Goal: Contribute content: Add original content to the website for others to see

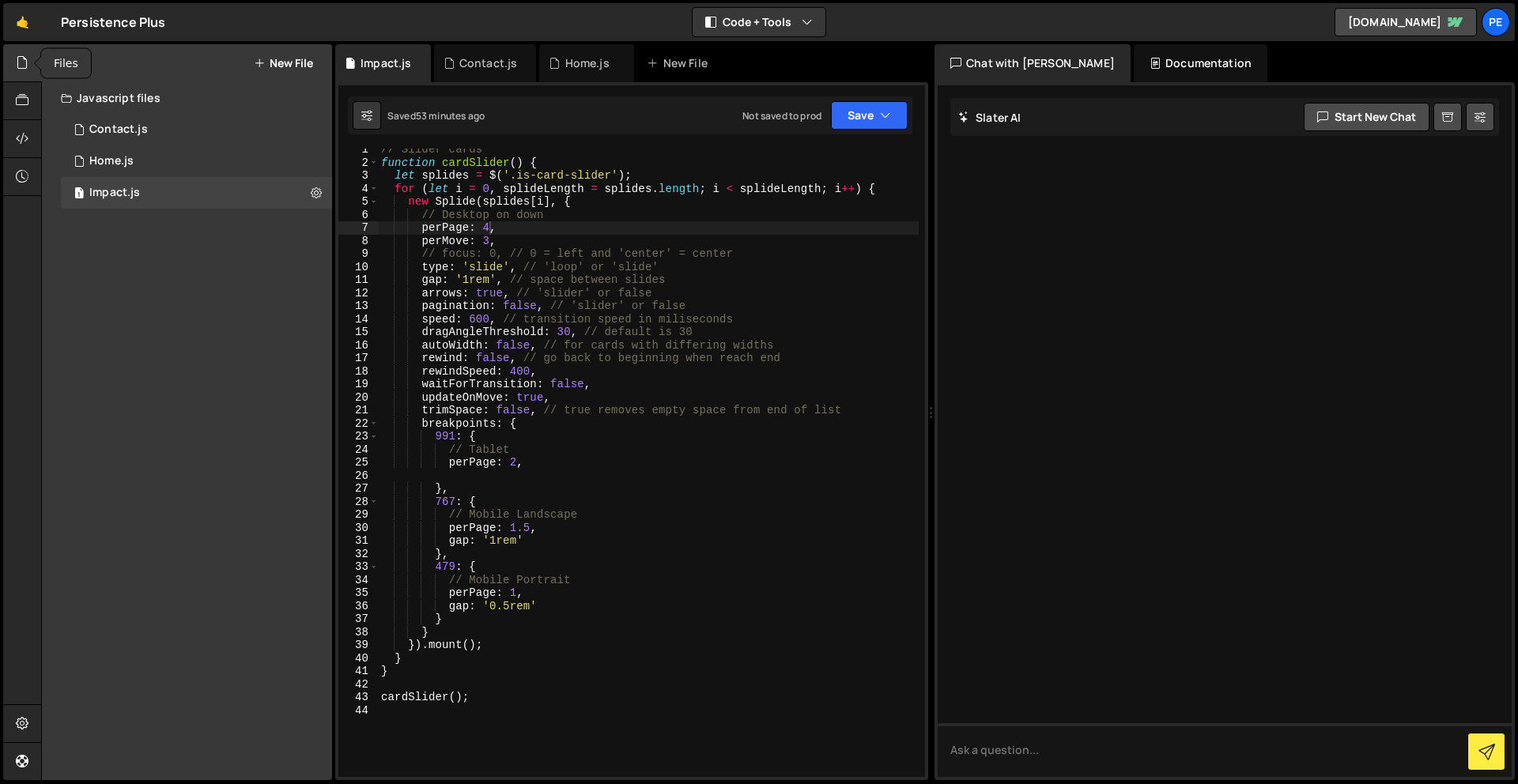
scroll to position [6, 0]
click at [19, 71] on icon at bounding box center [22, 62] width 12 height 17
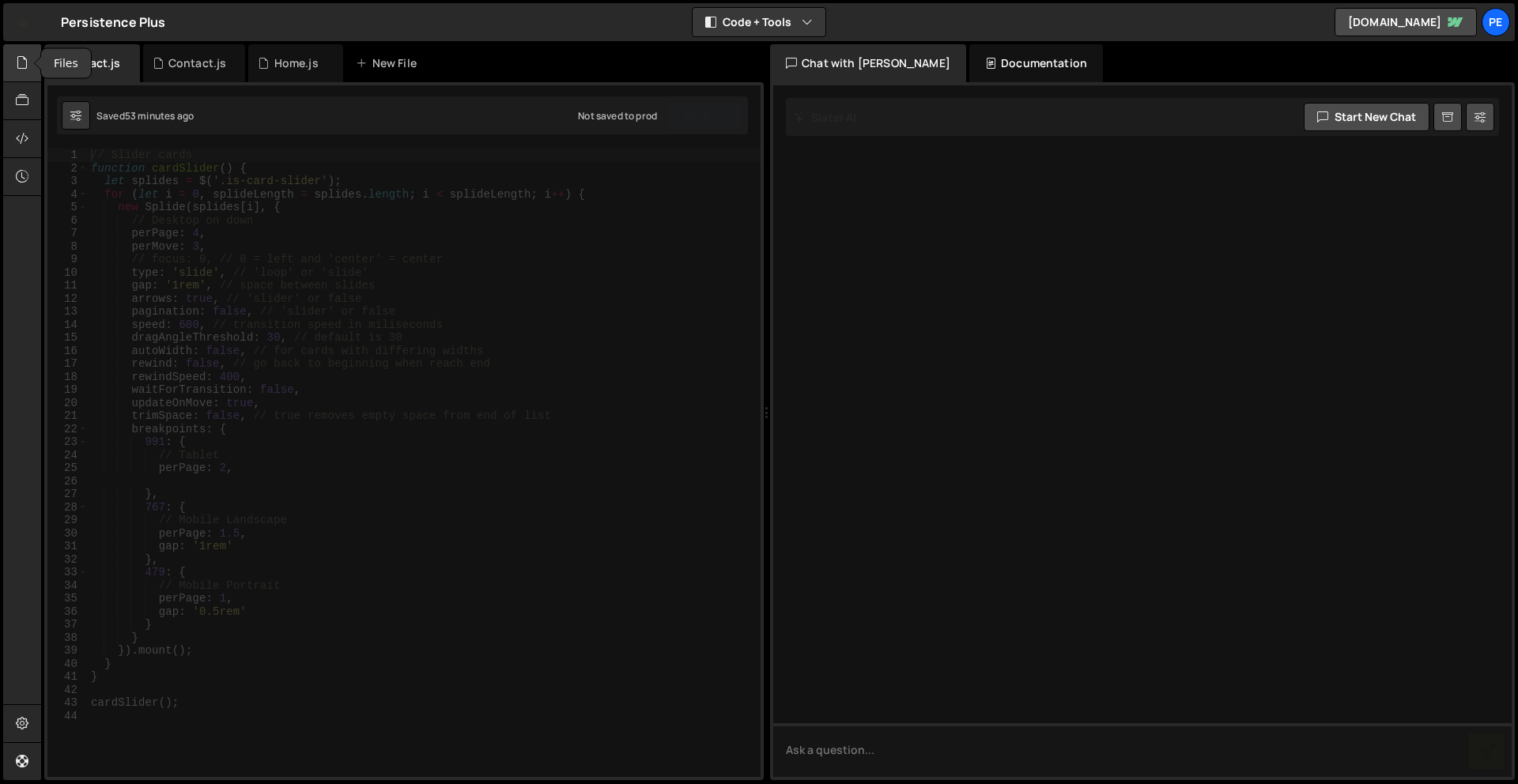
click at [21, 72] on div at bounding box center [22, 63] width 39 height 38
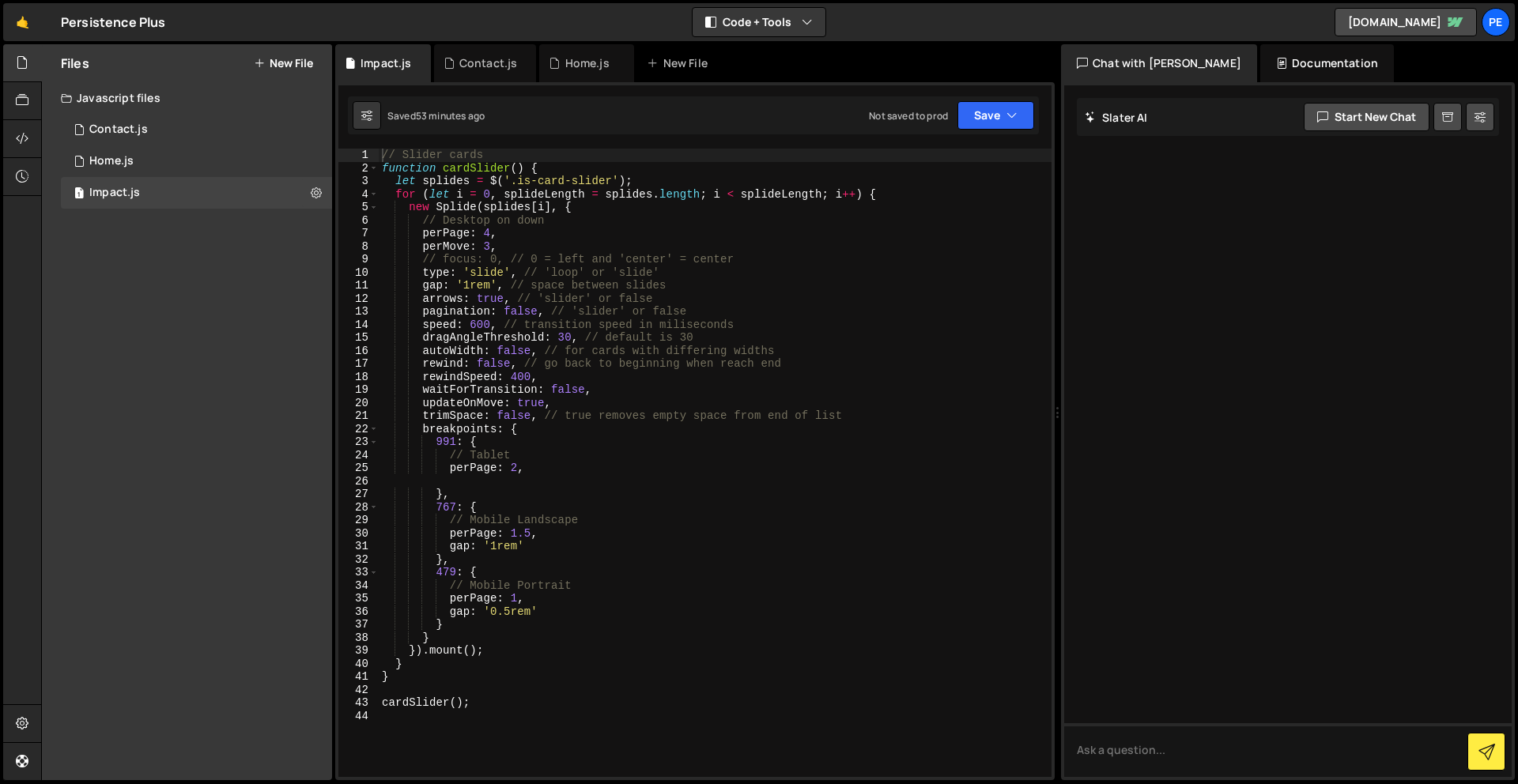
click at [300, 66] on button "New File" at bounding box center [283, 63] width 59 height 12
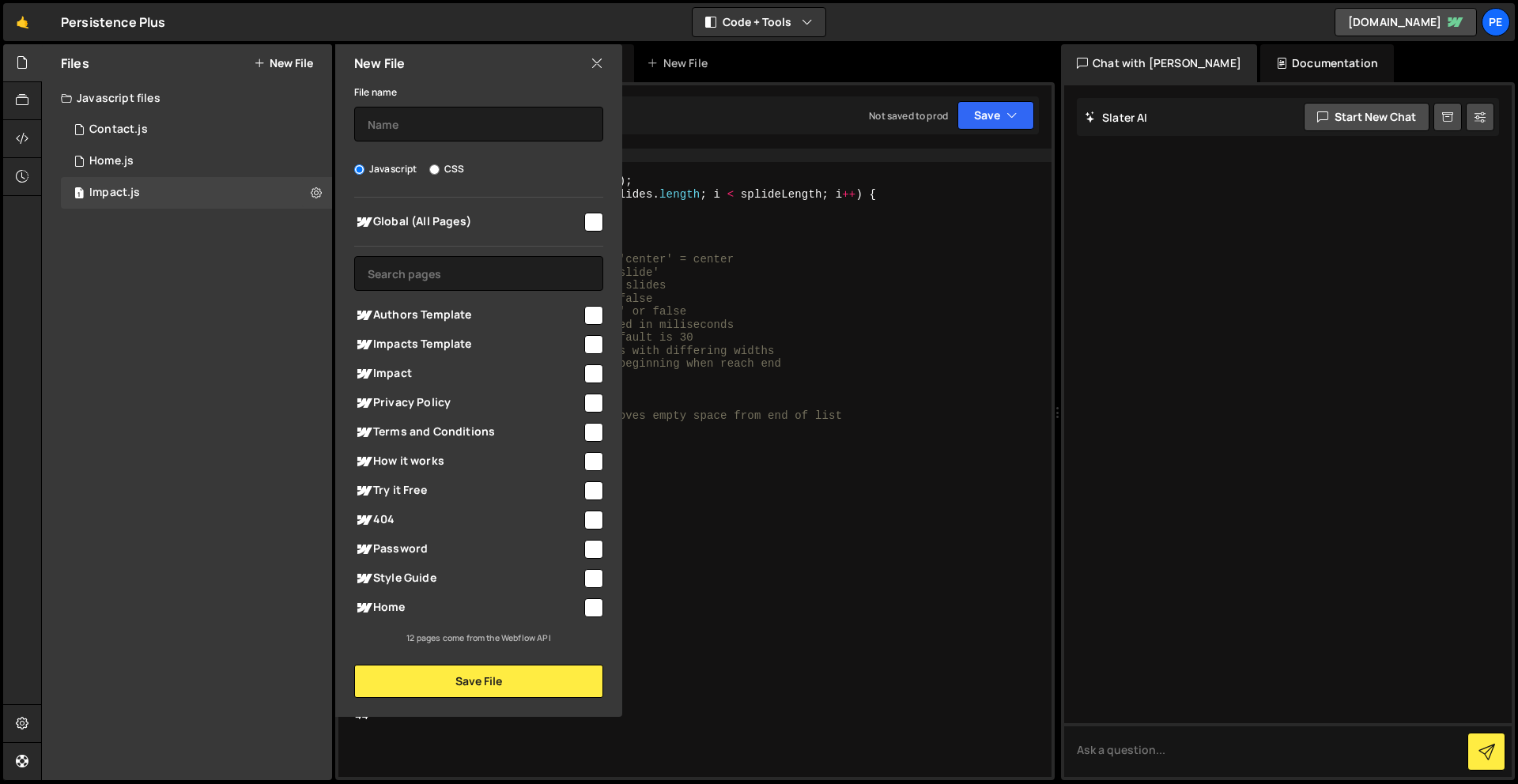
click at [590, 343] on input "checkbox" at bounding box center [593, 344] width 19 height 19
checkbox input "true"
click at [464, 113] on input "text" at bounding box center [479, 124] width 249 height 35
type input "Impact"
click at [496, 677] on button "Save File" at bounding box center [479, 681] width 249 height 33
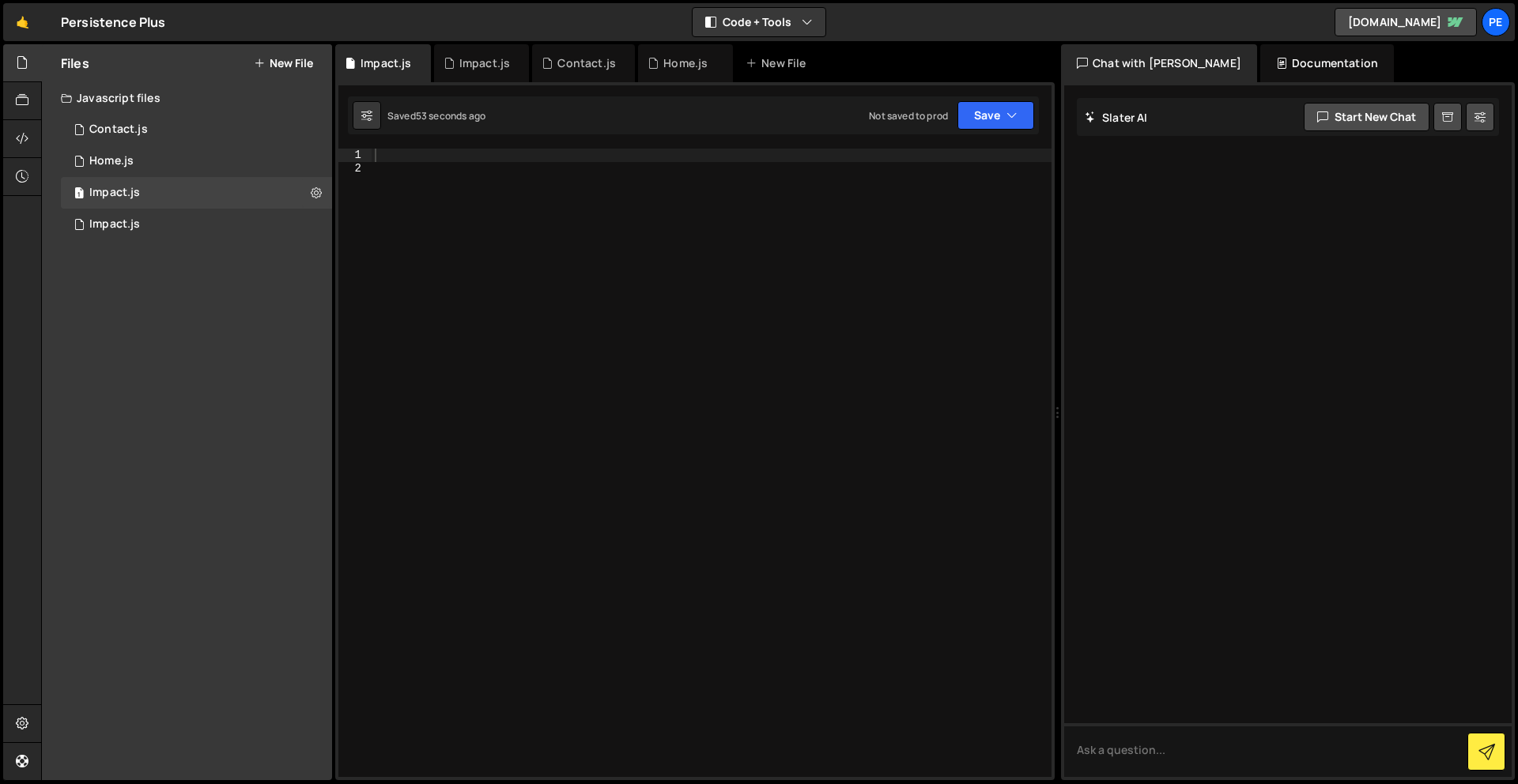
click at [458, 149] on div at bounding box center [711, 475] width 680 height 655
click at [136, 222] on div "Impact.js" at bounding box center [115, 224] width 51 height 14
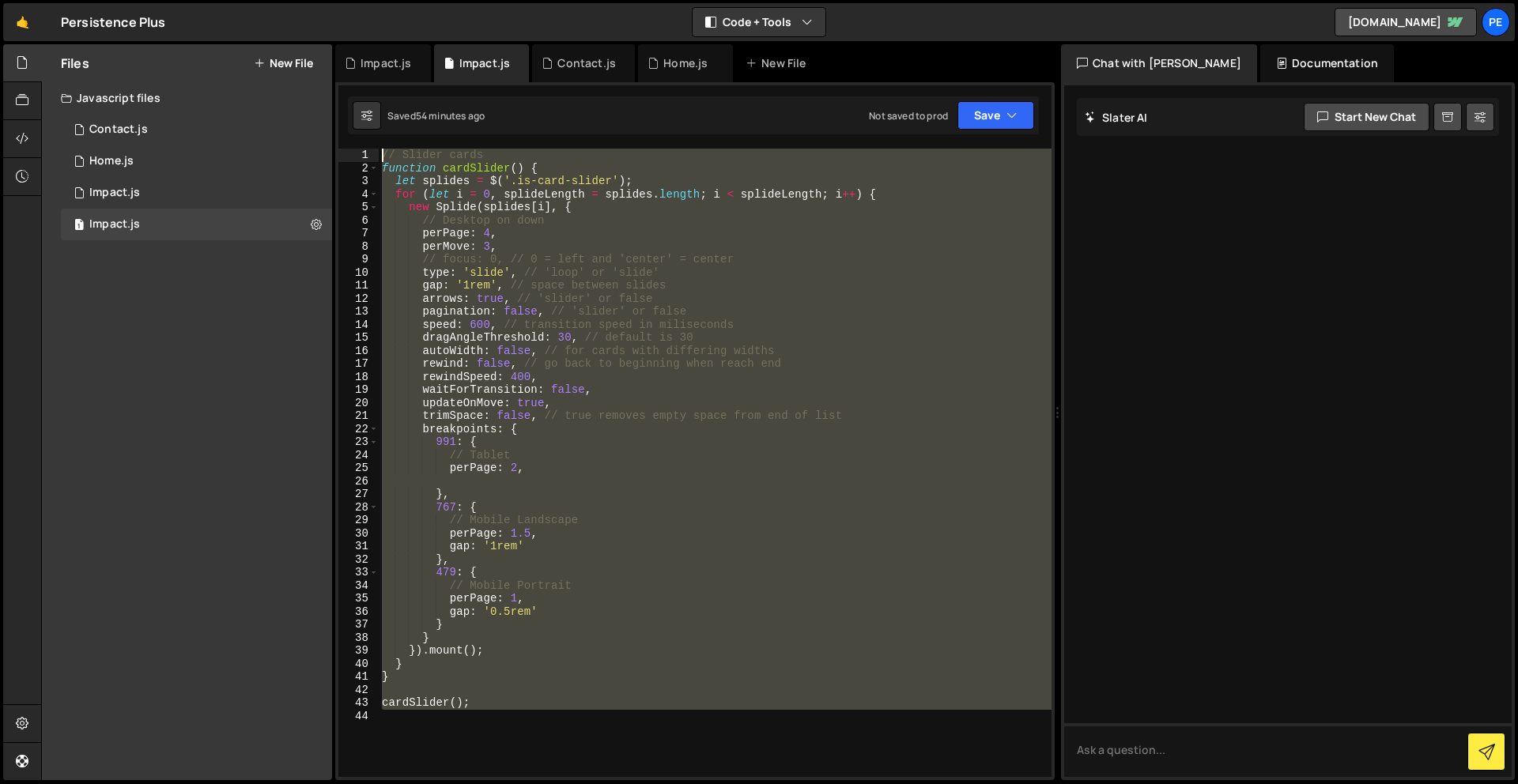
drag, startPoint x: 520, startPoint y: 729, endPoint x: 293, endPoint y: -70, distance: 830.6
click at [293, 0] on html "Projects [GEOGRAPHIC_DATA] Blog Pe Your current team is Perspective 1 Projects …" at bounding box center [759, 392] width 1518 height 784
type textarea "// Slider cards function cardSlider() {"
click at [202, 183] on div "1 Impact.js 0" at bounding box center [196, 192] width 271 height 32
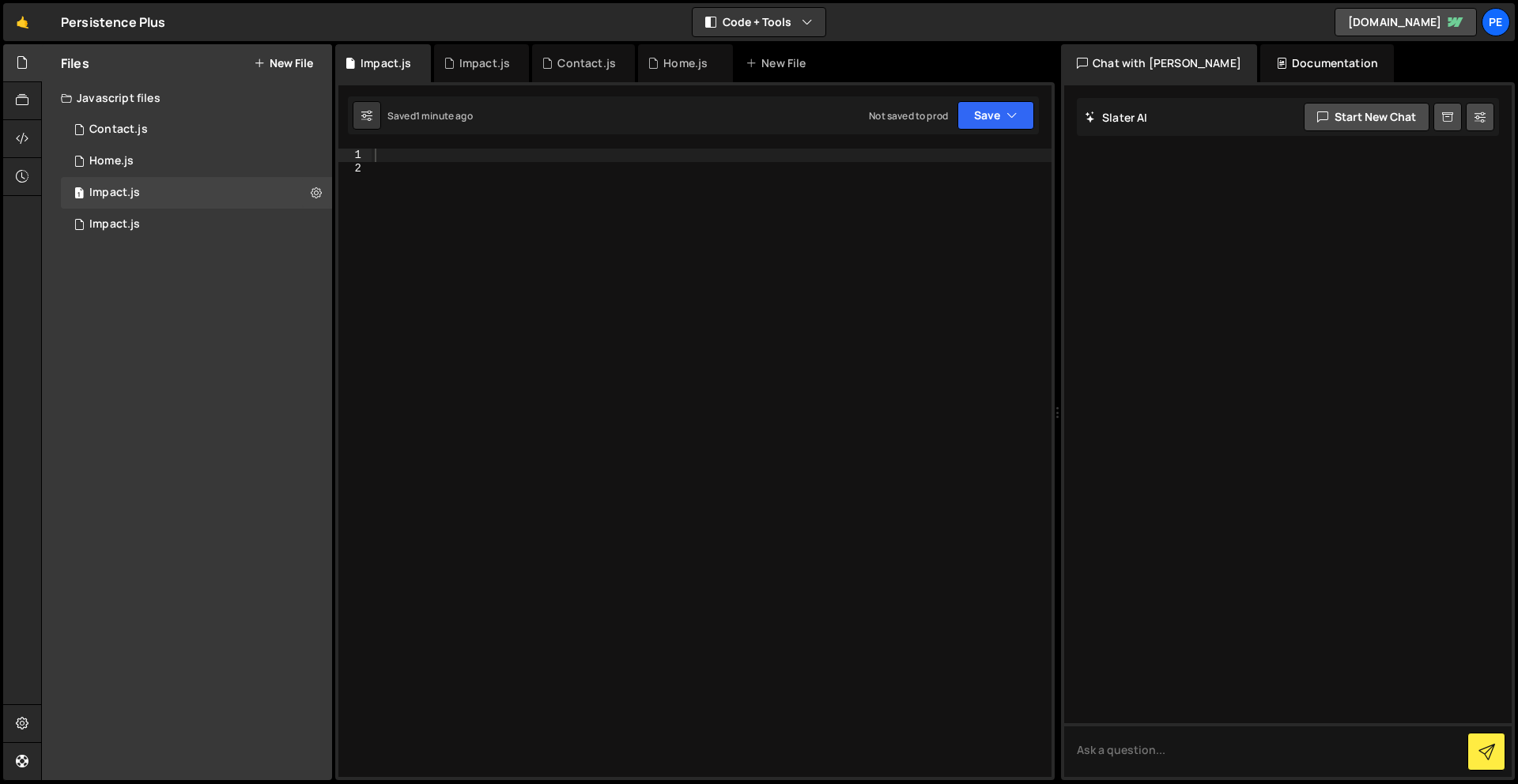
click at [610, 381] on div at bounding box center [711, 475] width 680 height 655
drag, startPoint x: 606, startPoint y: 267, endPoint x: 561, endPoint y: 150, distance: 125.4
click at [606, 267] on div at bounding box center [711, 475] width 680 height 655
click at [561, 149] on div at bounding box center [711, 475] width 680 height 655
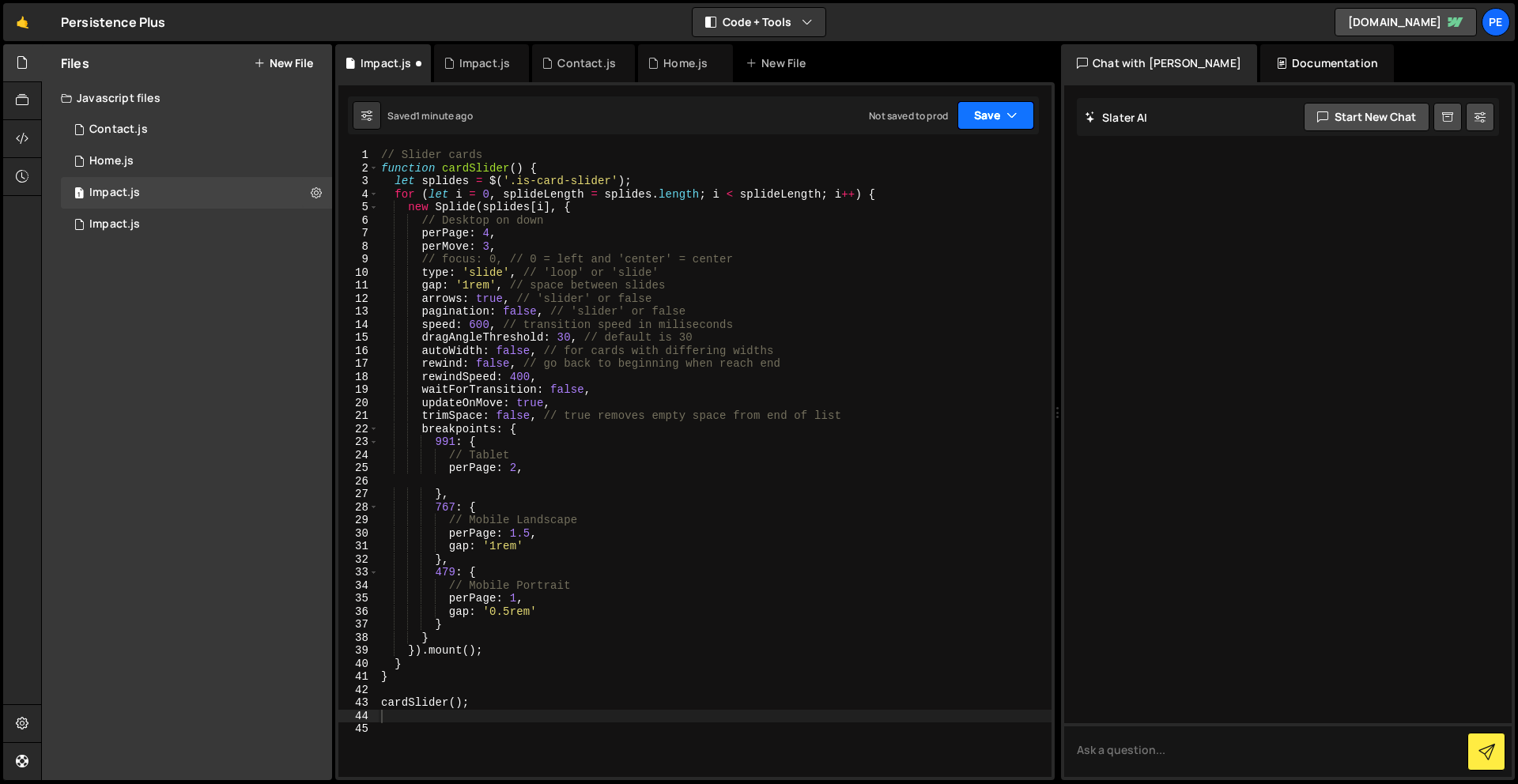
click at [978, 113] on button "Save" at bounding box center [996, 115] width 76 height 28
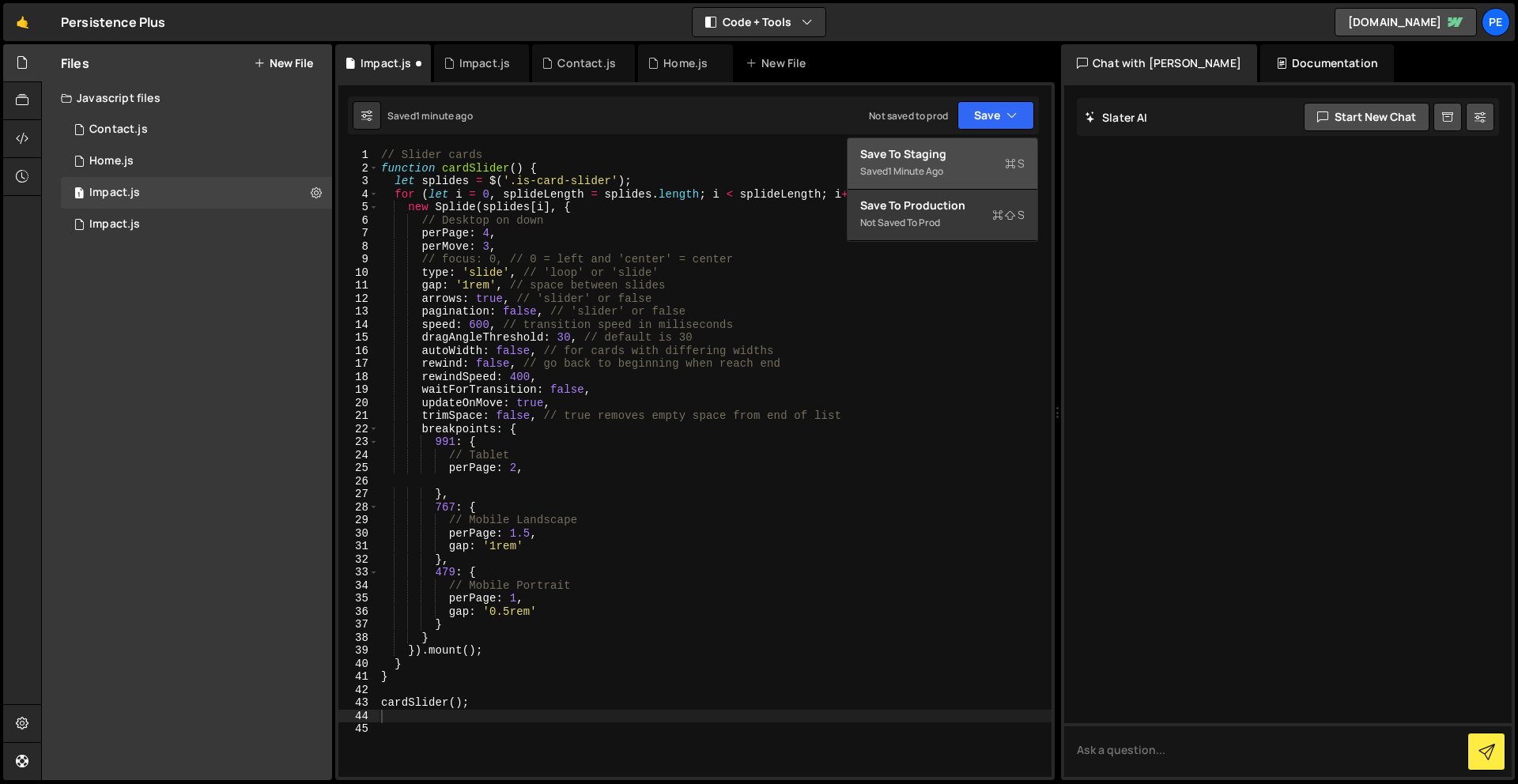
click at [962, 153] on div "Save to Staging S" at bounding box center [943, 153] width 164 height 16
